Goal: Navigation & Orientation: Go to known website

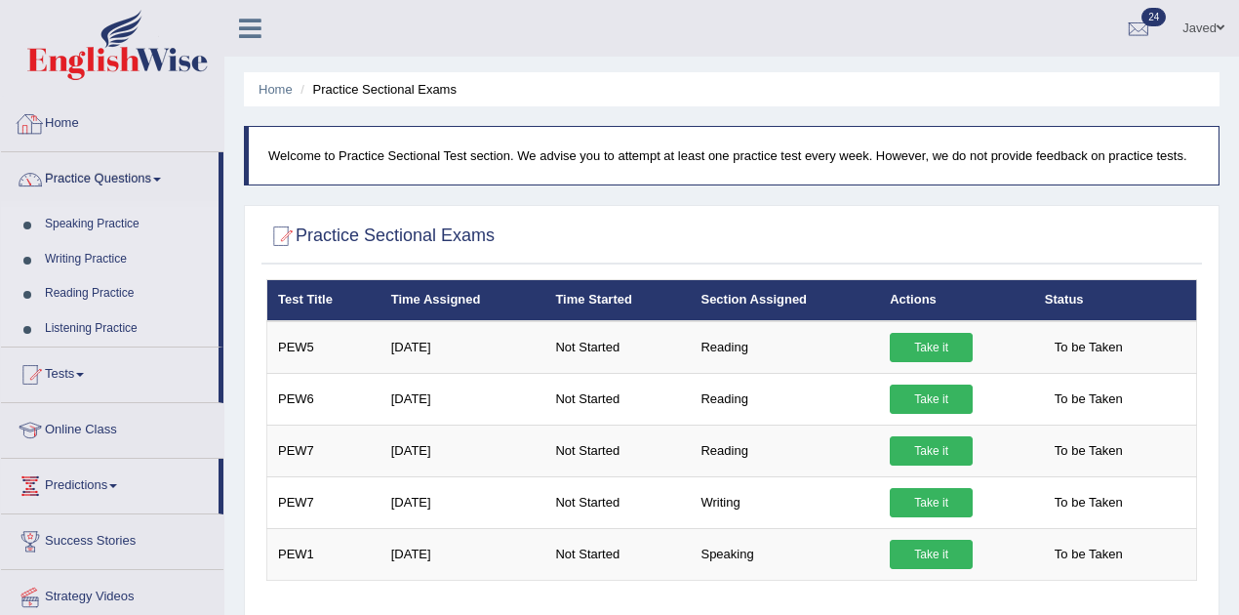
click at [53, 128] on link "Home" at bounding box center [112, 121] width 222 height 49
